Goal: Entertainment & Leisure: Browse casually

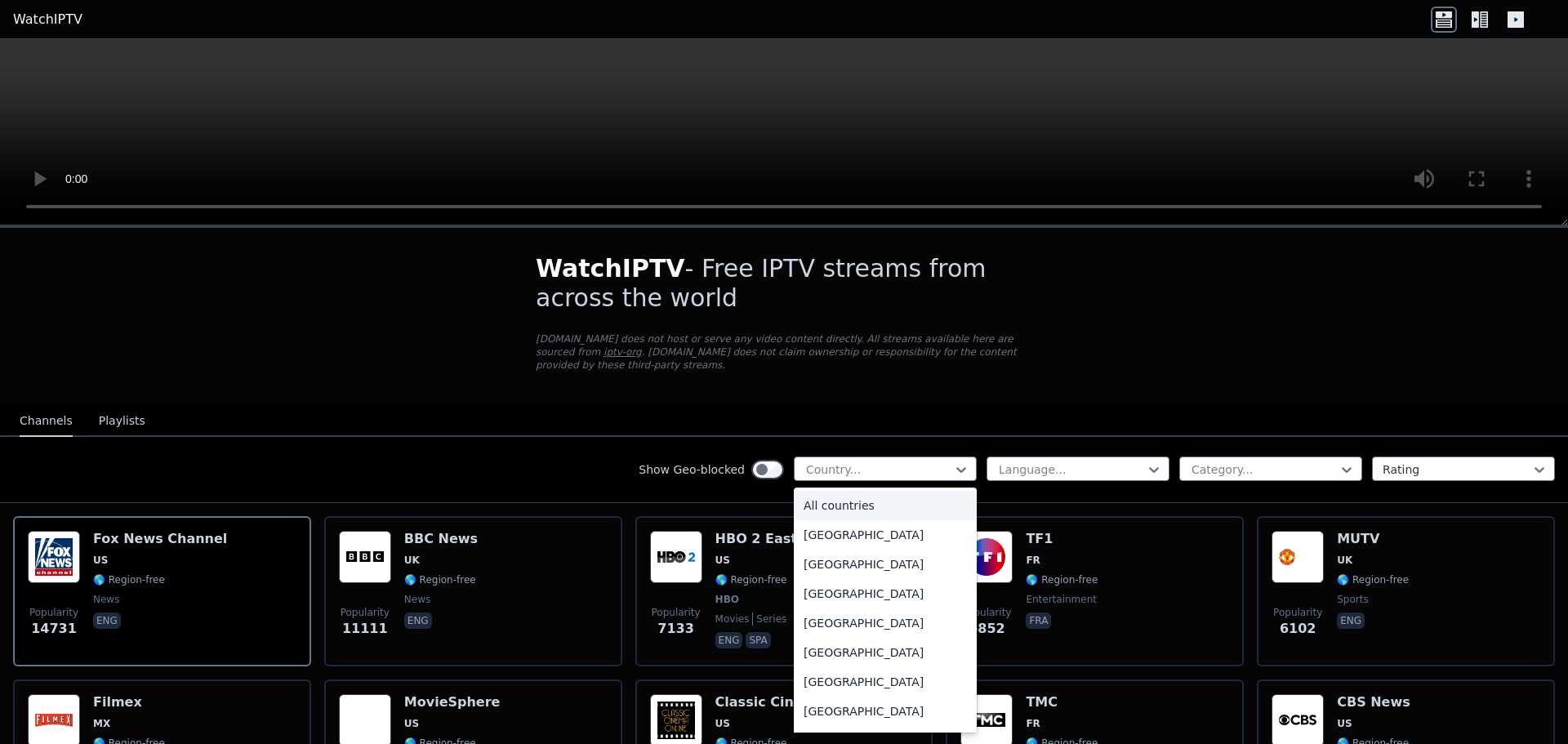
click at [953, 461] on div at bounding box center [879, 469] width 149 height 16
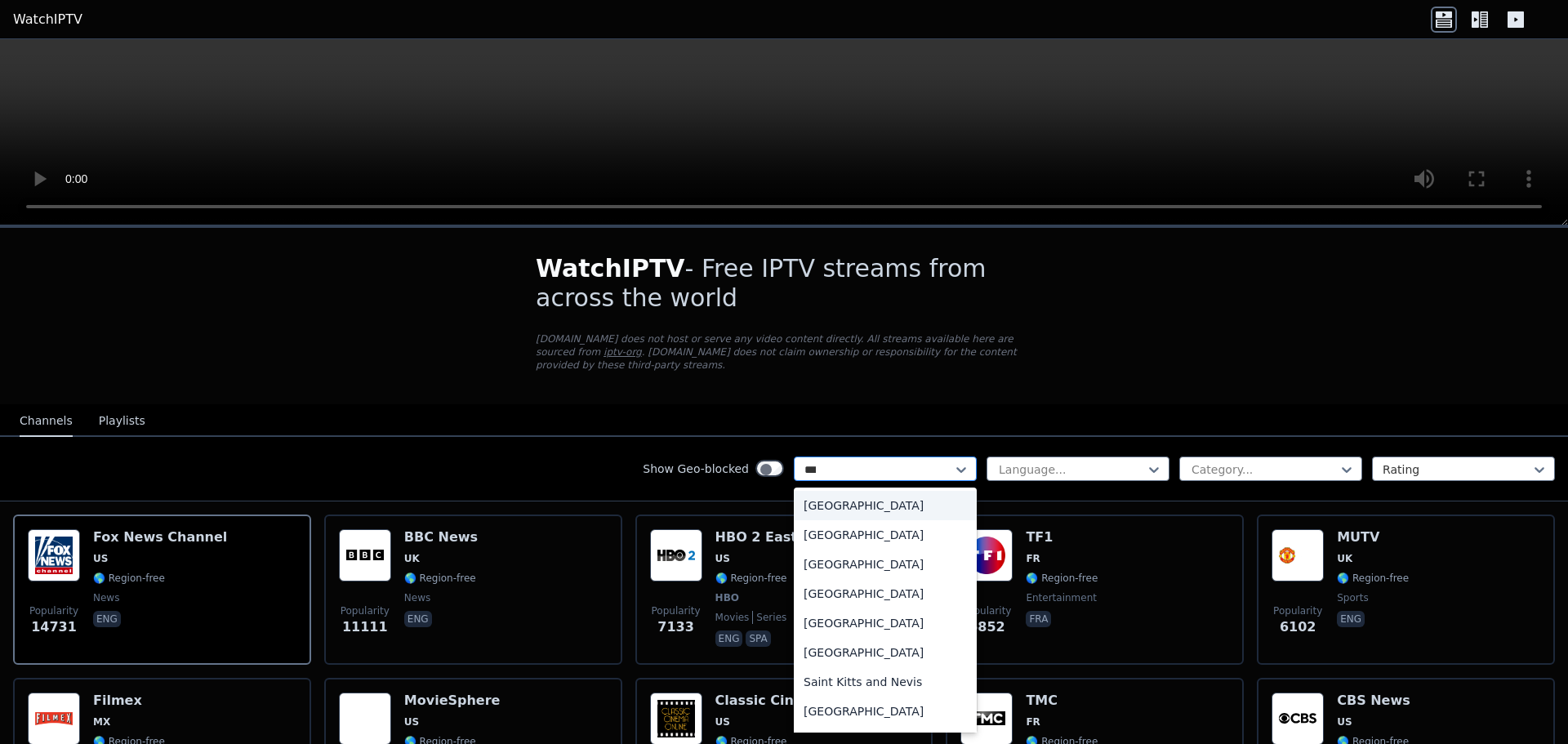
type input "****"
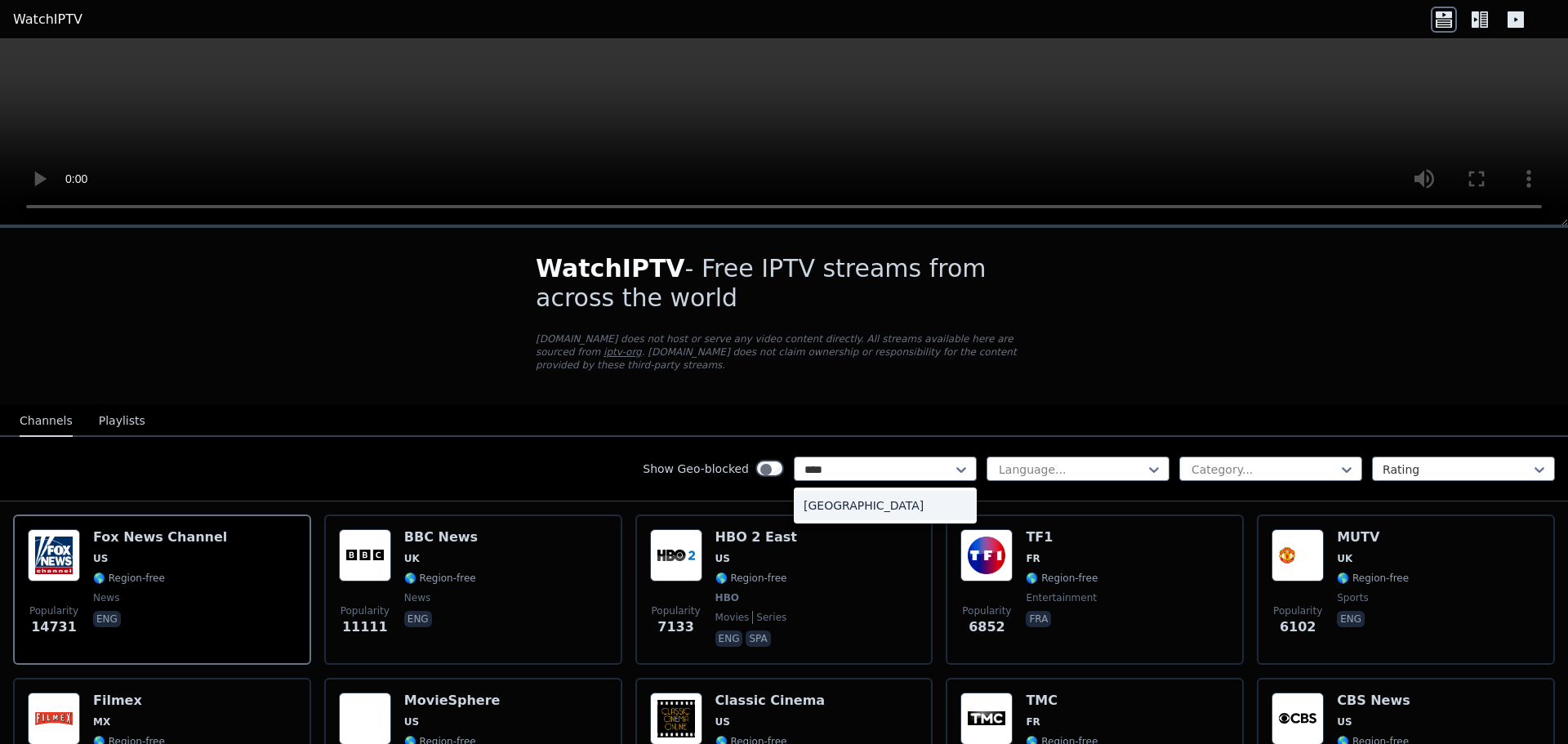
click at [942, 491] on div "[GEOGRAPHIC_DATA]" at bounding box center [885, 505] width 183 height 29
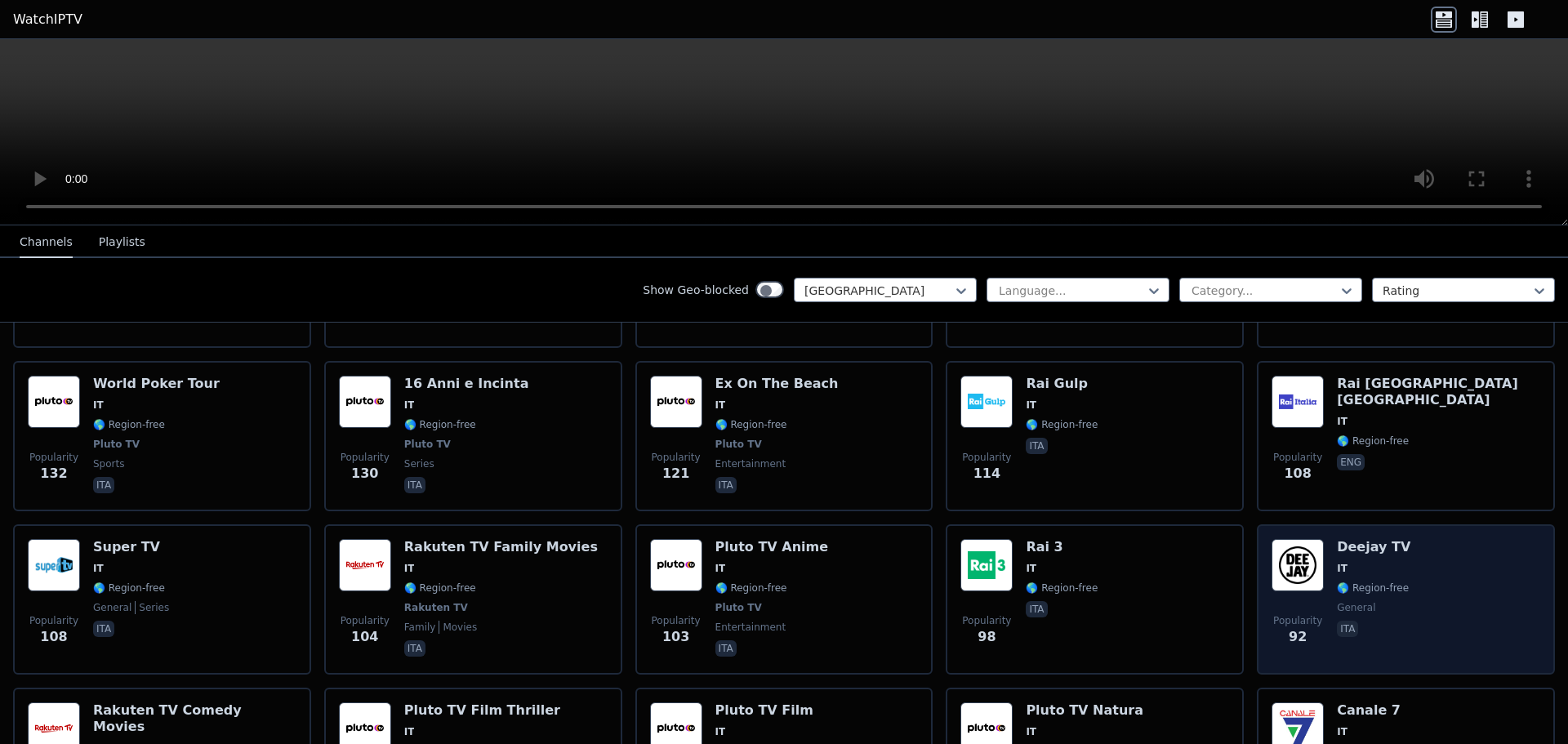
scroll to position [898, 0]
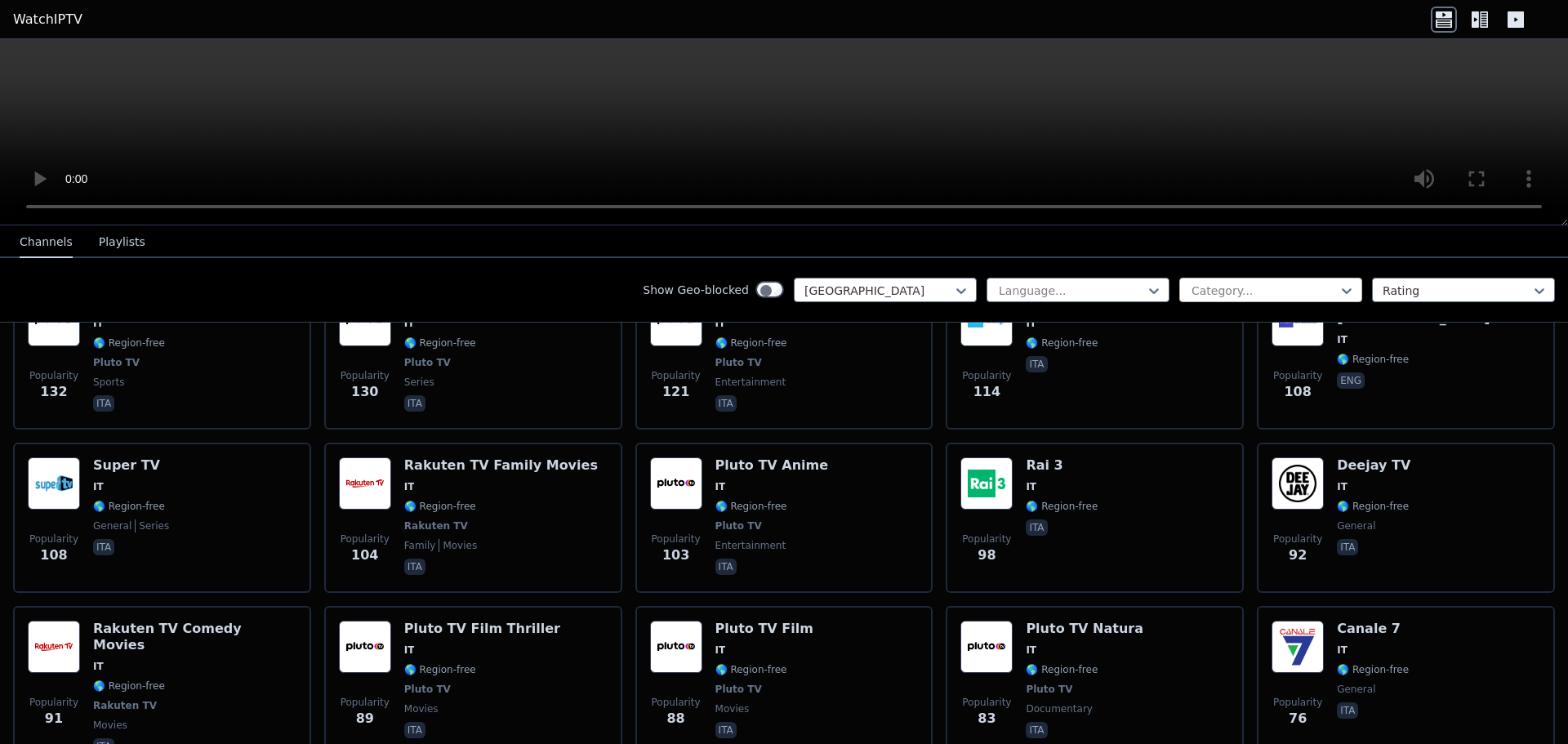
click at [1241, 283] on div at bounding box center [1264, 290] width 149 height 16
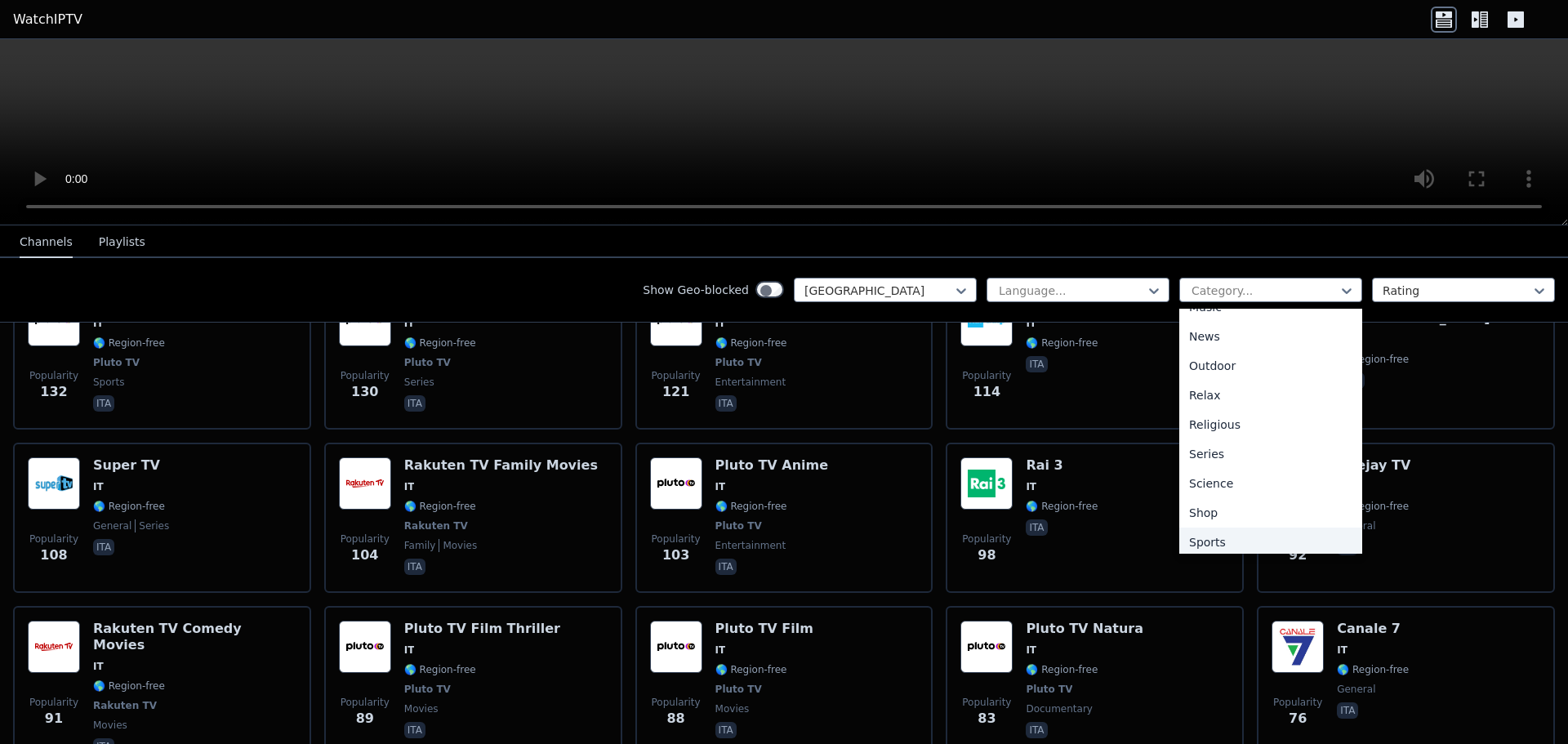
scroll to position [500, 0]
click at [1265, 517] on div "Sports" at bounding box center [1270, 531] width 183 height 29
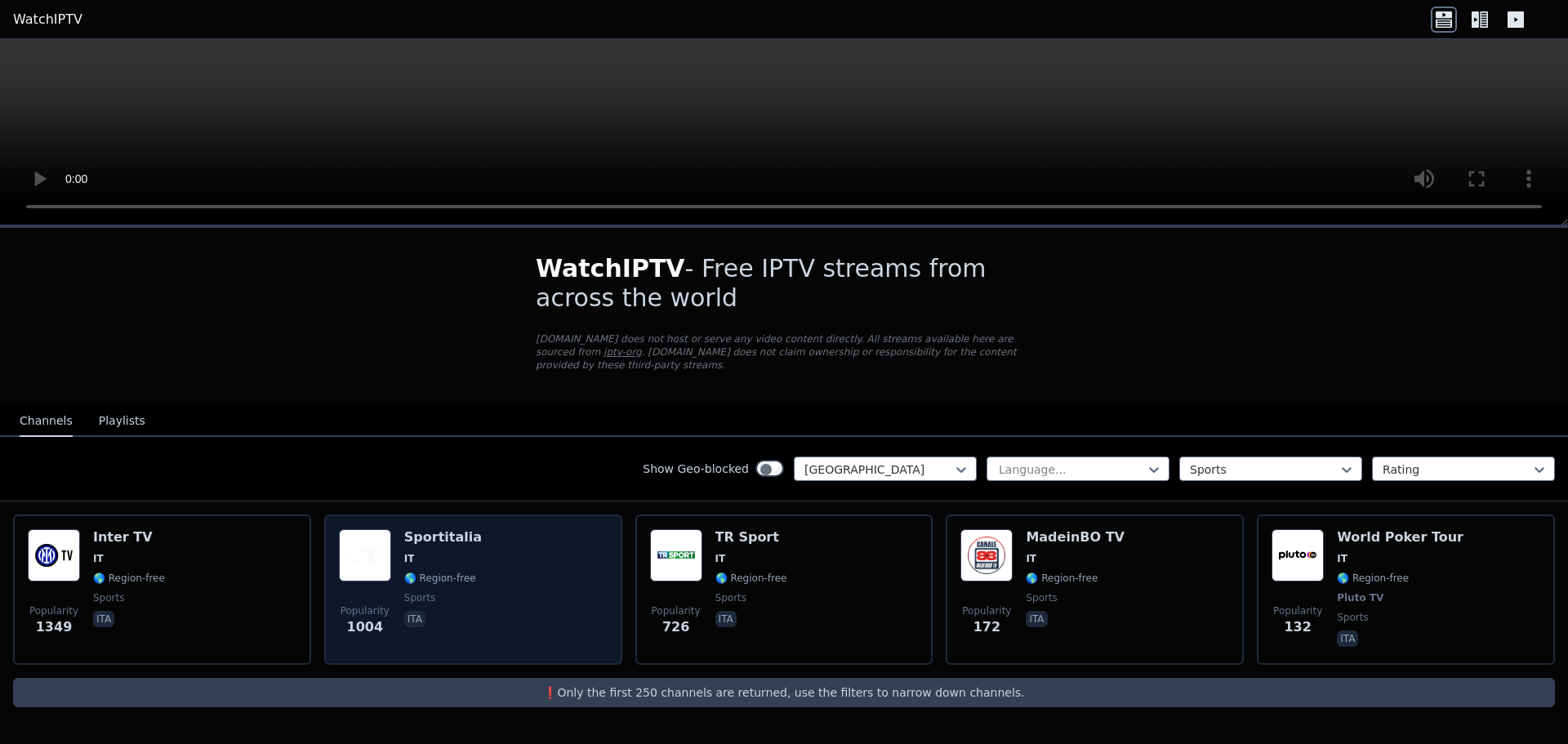
click at [457, 529] on div "Popularity 1004 Sportitalia IT 🌎 Region-free sports ita" at bounding box center [473, 589] width 269 height 121
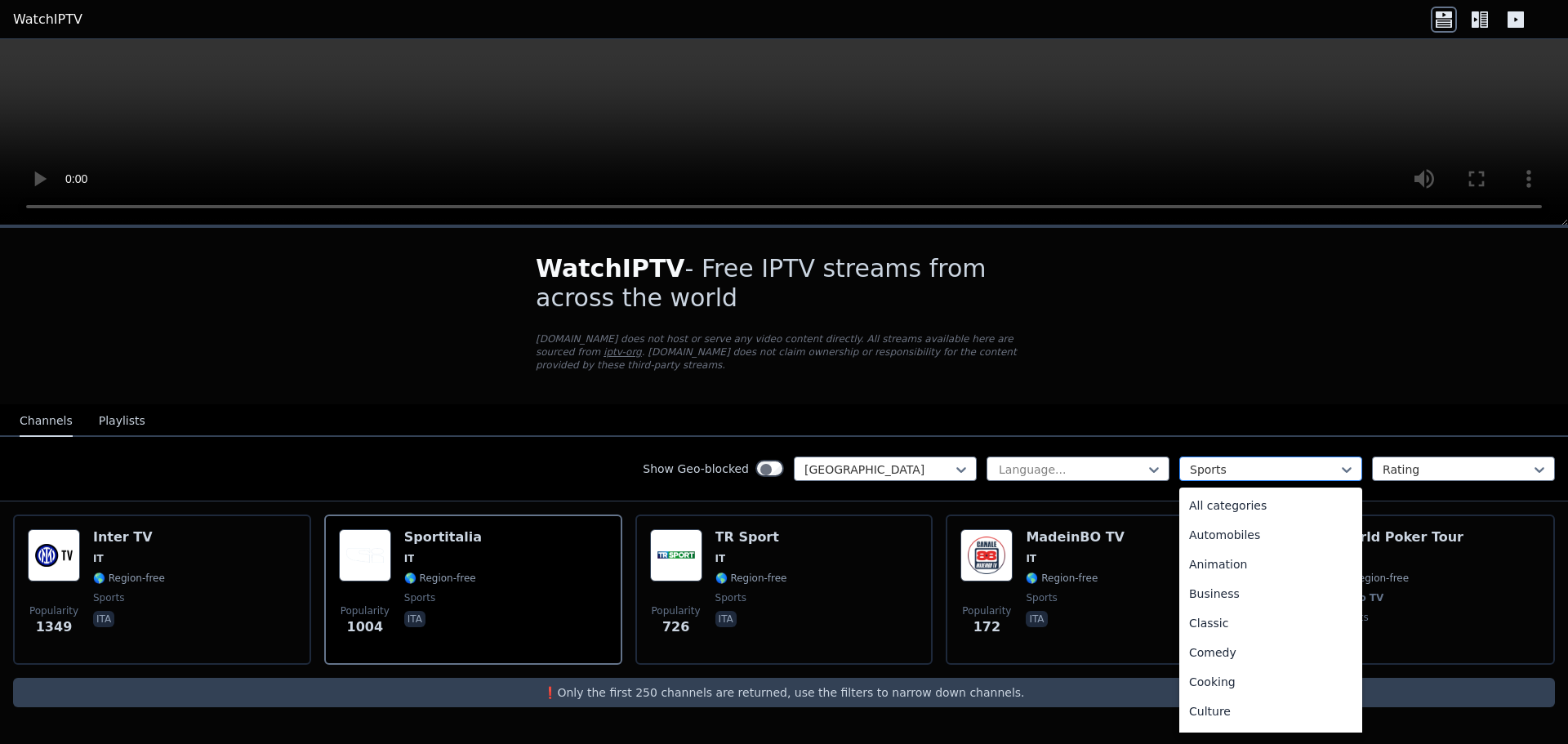
click at [1261, 461] on div at bounding box center [1264, 469] width 149 height 16
click at [1295, 491] on div "All categories" at bounding box center [1270, 505] width 183 height 29
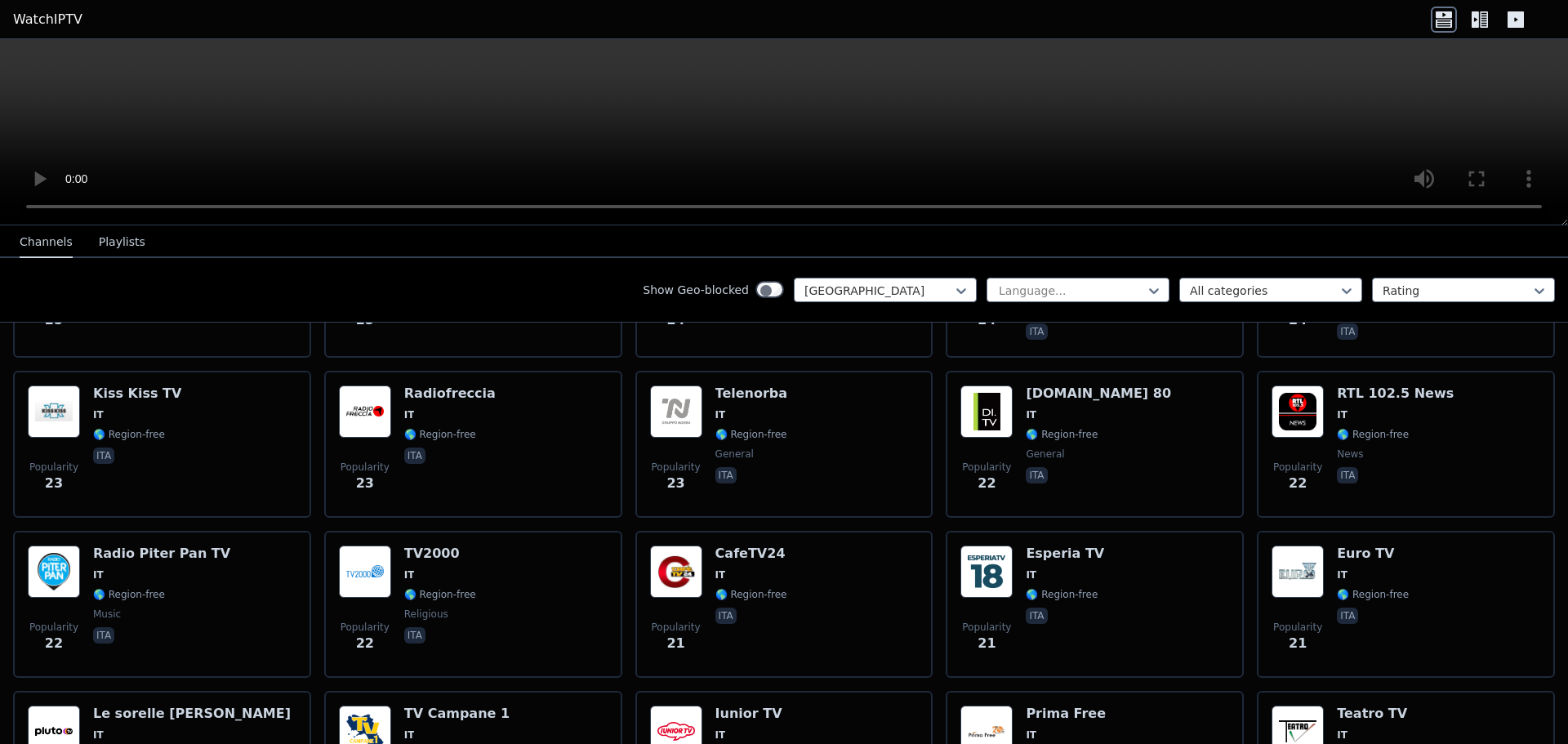
scroll to position [3755, 0]
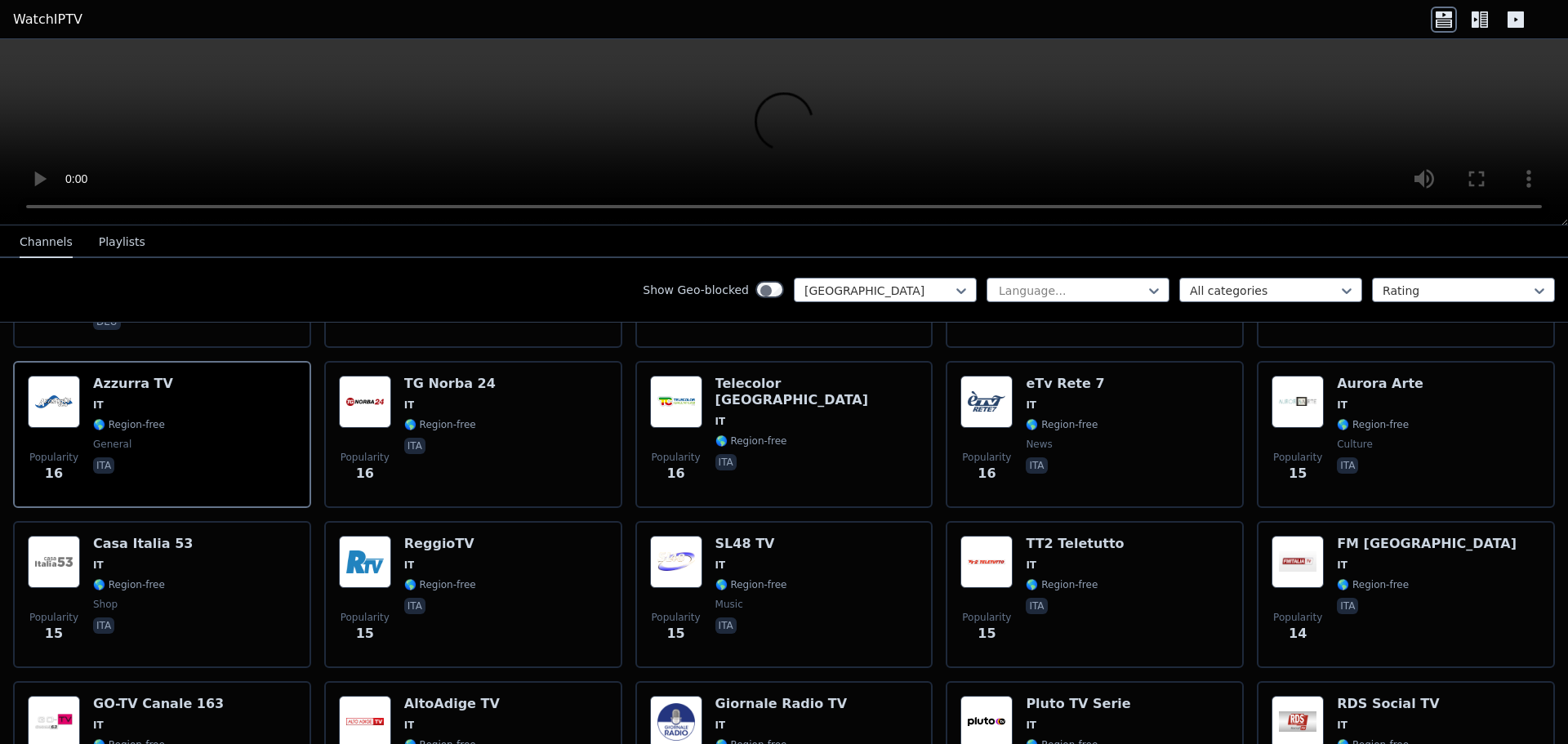
scroll to position [4735, 0]
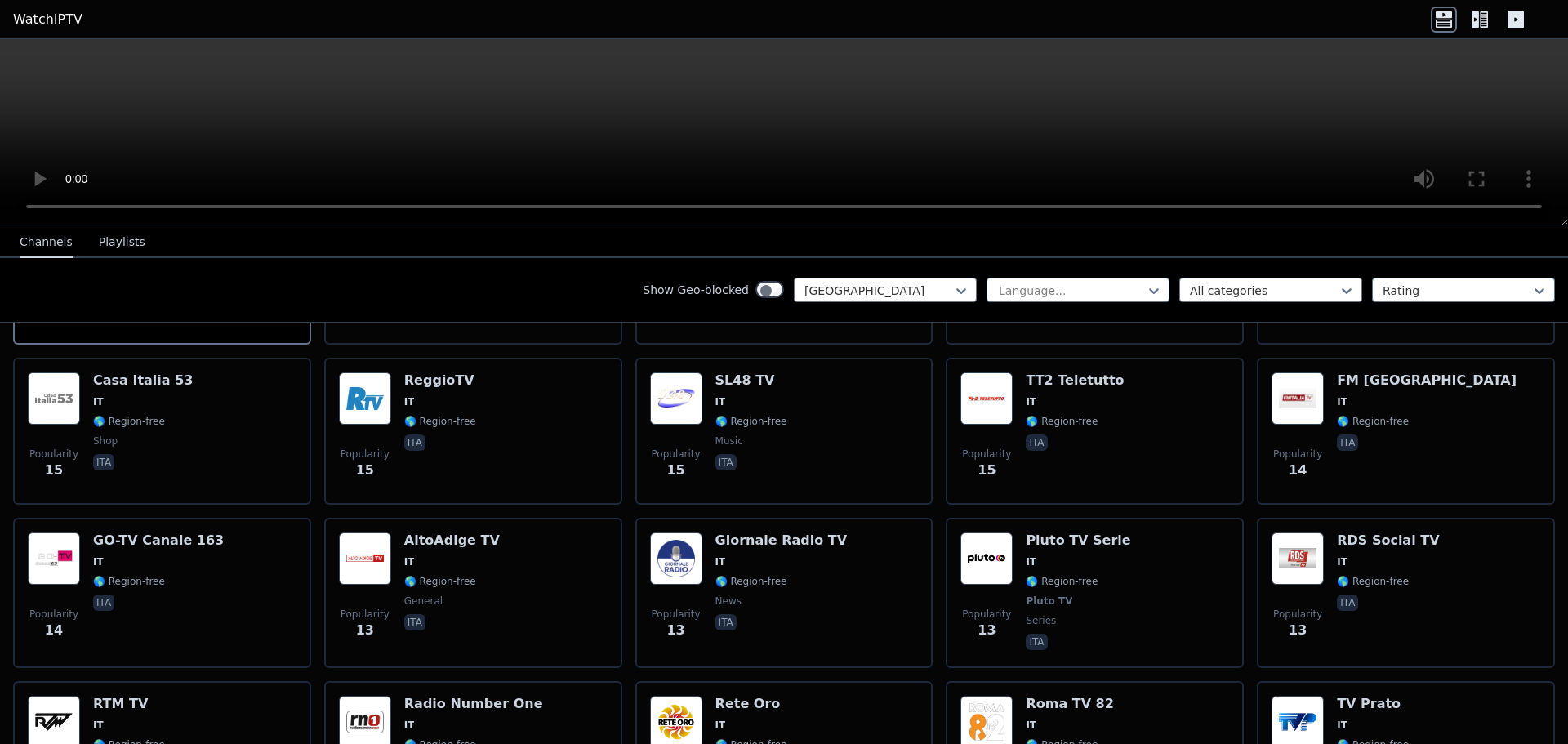
click at [117, 227] on div "Channels Playlists" at bounding box center [82, 243] width 152 height 31
click at [100, 235] on button "Playlists" at bounding box center [122, 243] width 46 height 31
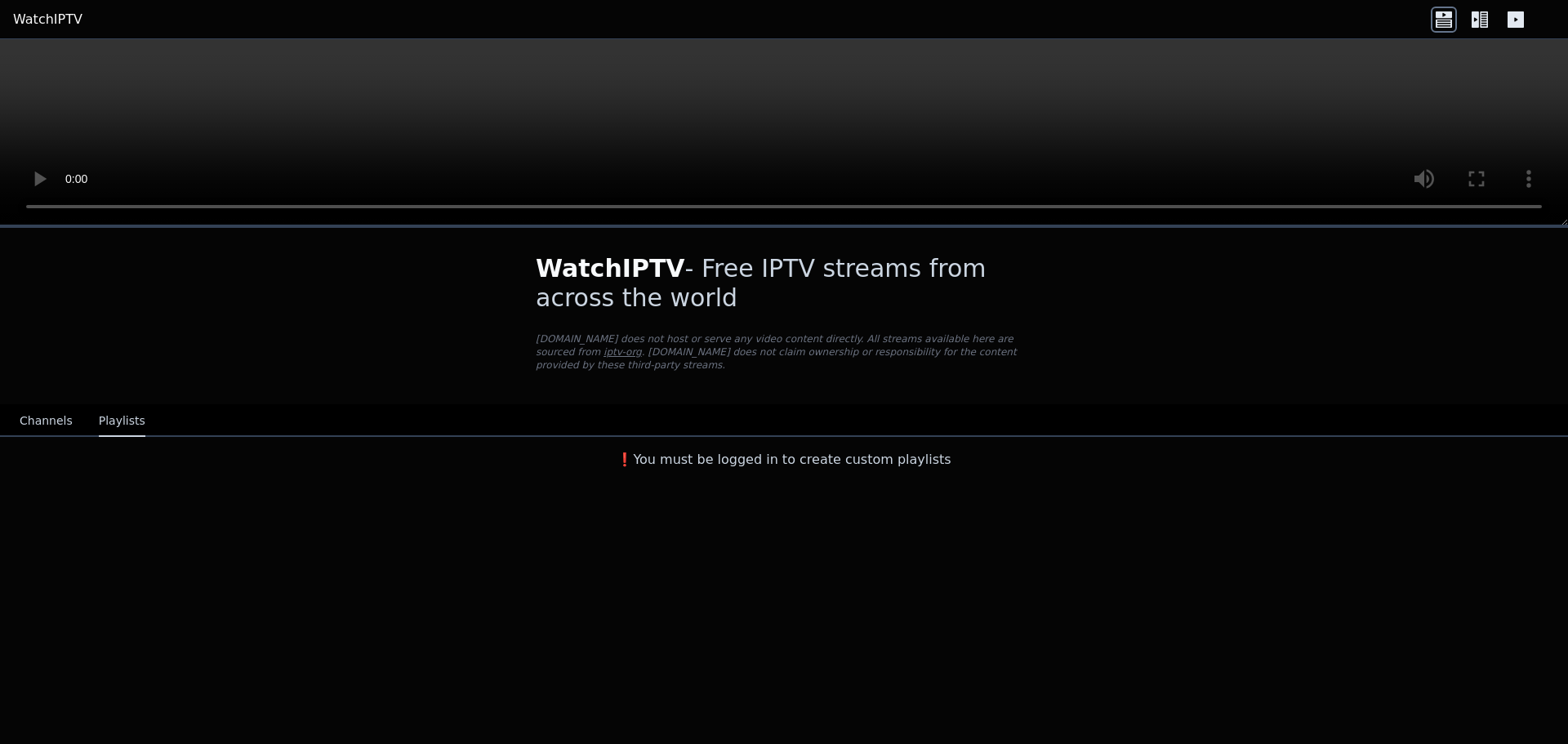
click at [29, 405] on button "Channels" at bounding box center [45, 421] width 53 height 31
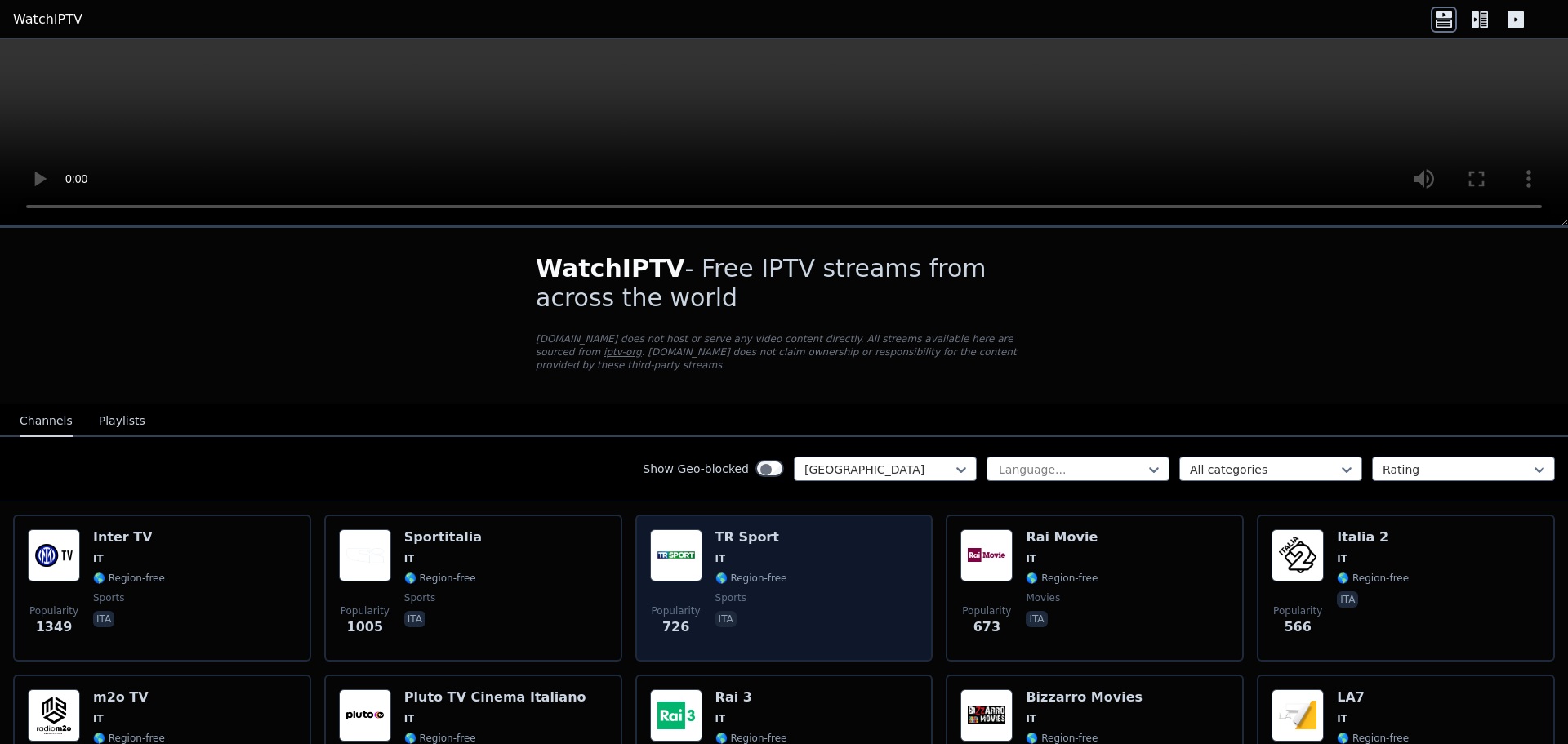
drag, startPoint x: 751, startPoint y: 505, endPoint x: 765, endPoint y: 511, distance: 15.2
click at [765, 529] on div "Popularity 726 TR Sport IT 🌎 Region-free sports ita" at bounding box center [785, 587] width 269 height 117
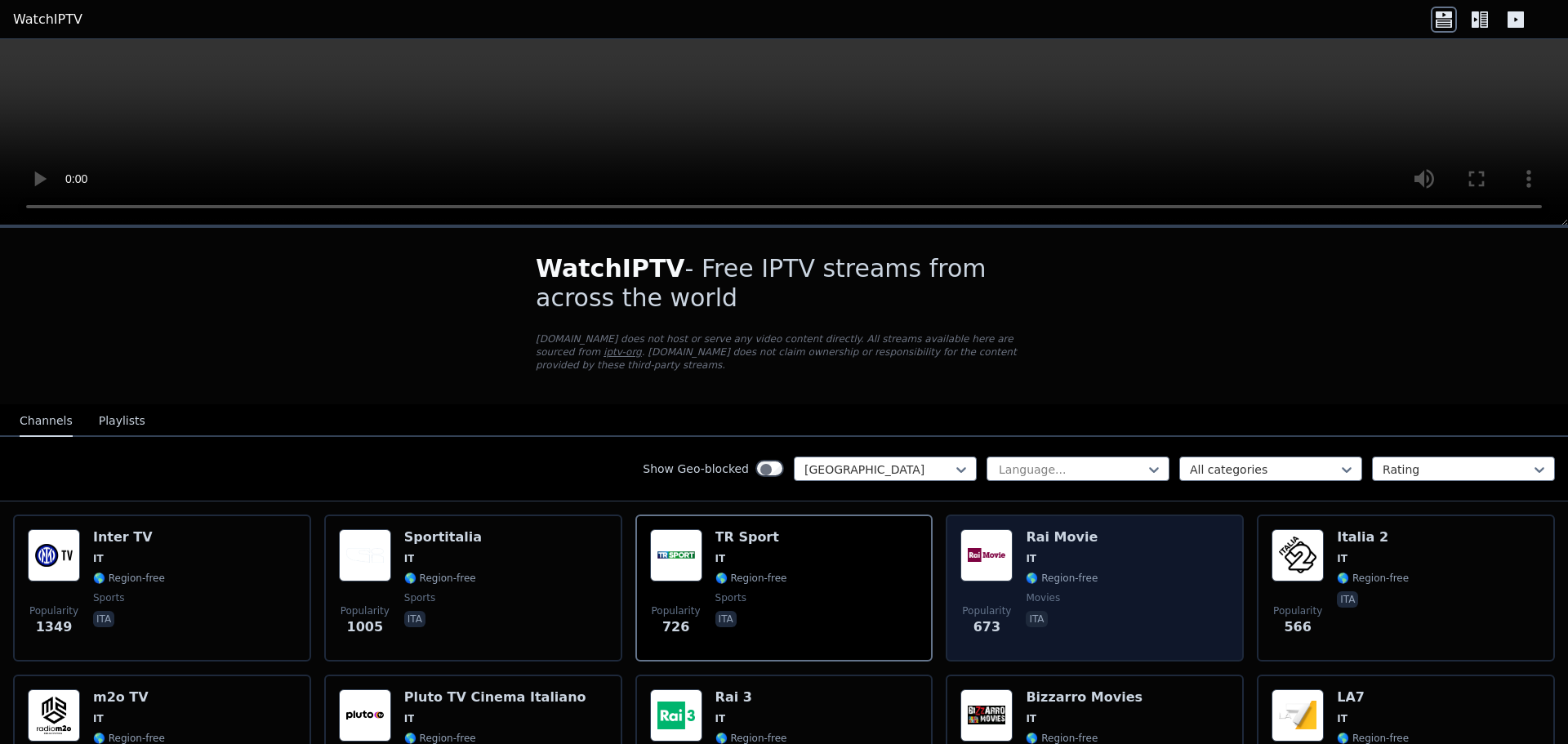
click at [1150, 529] on div "Popularity 673 Rai Movie IT 🌎 Region-free movies ita" at bounding box center [1095, 587] width 269 height 117
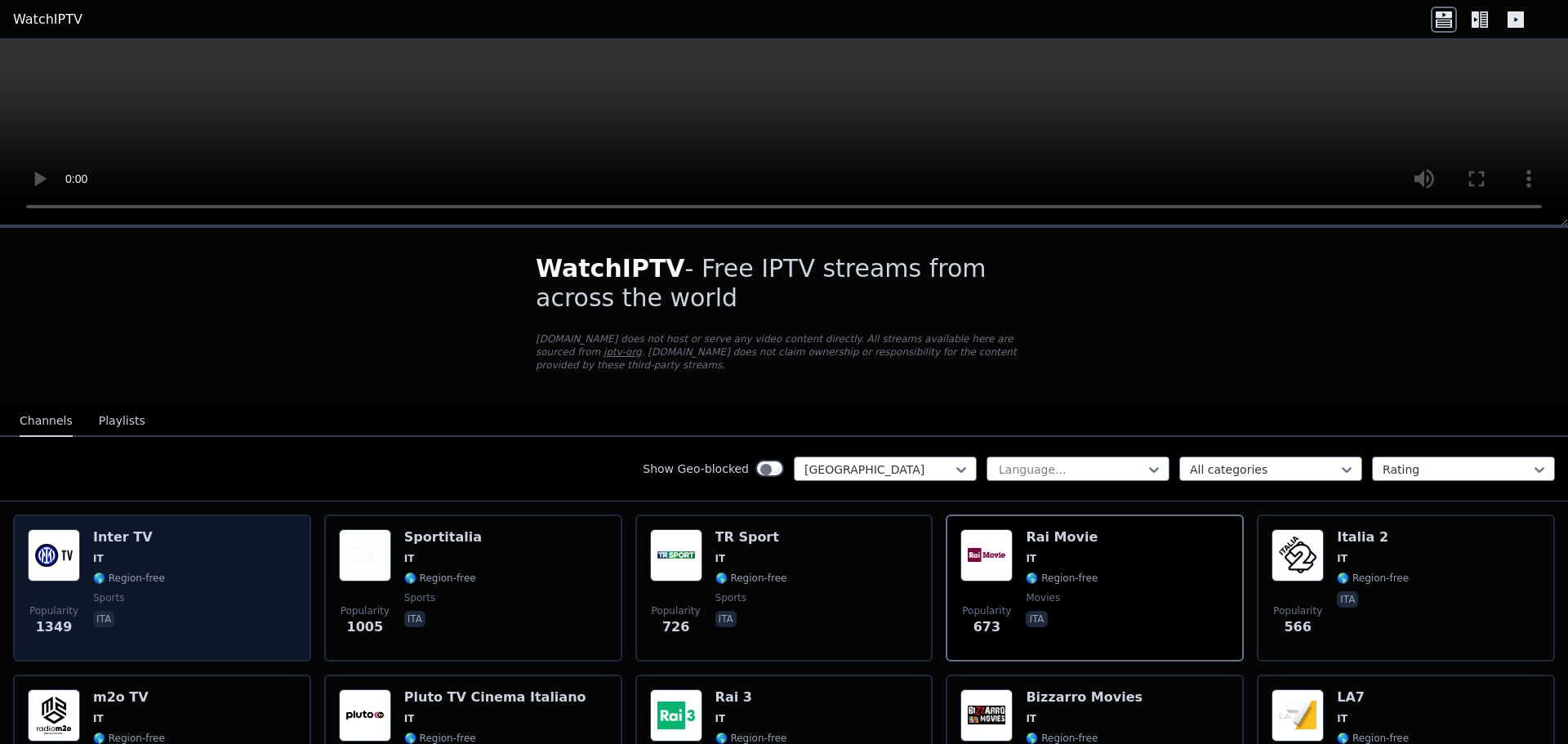
click at [124, 551] on span "IT" at bounding box center [129, 557] width 72 height 13
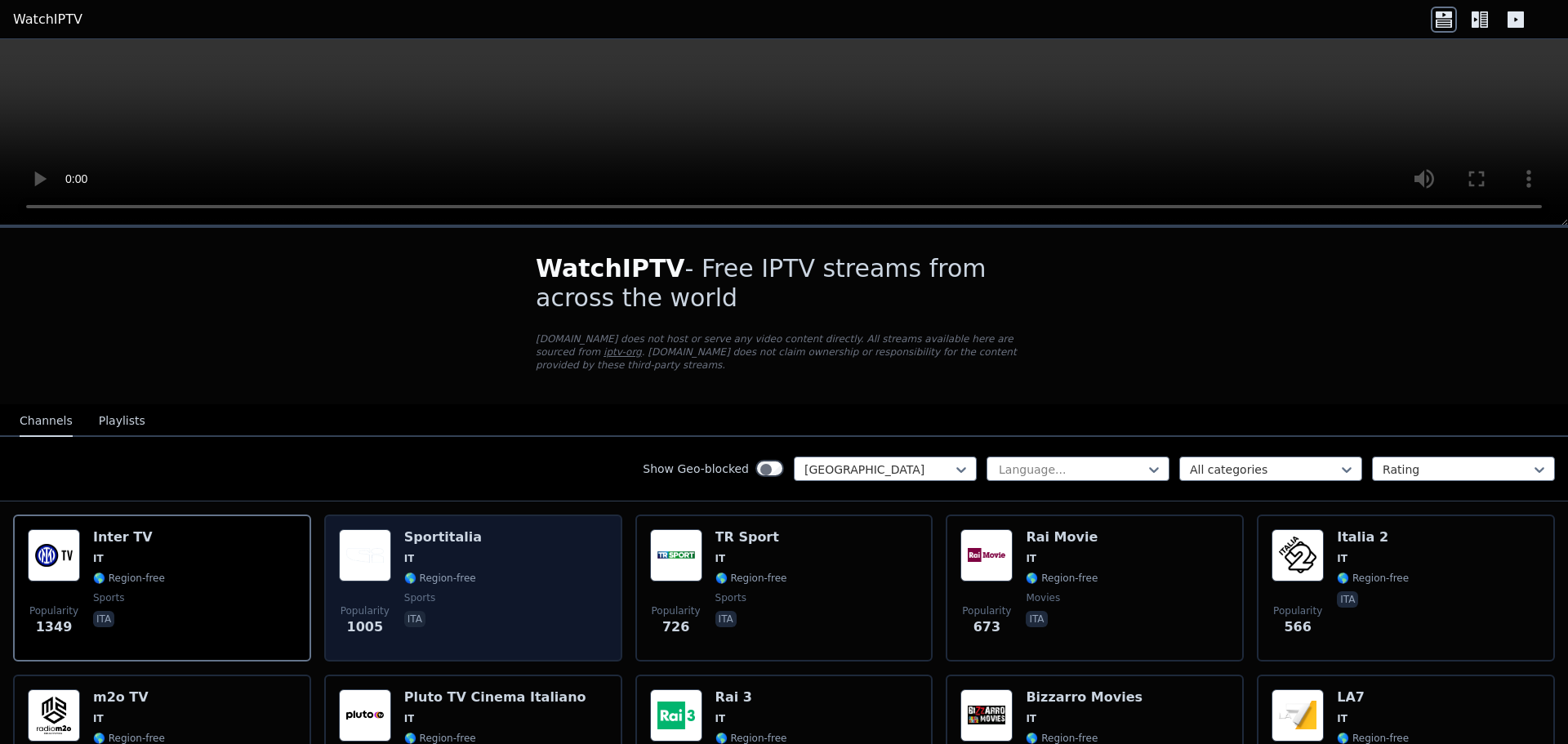
click at [435, 610] on span "ita" at bounding box center [443, 620] width 77 height 19
